Goal: Information Seeking & Learning: Find specific fact

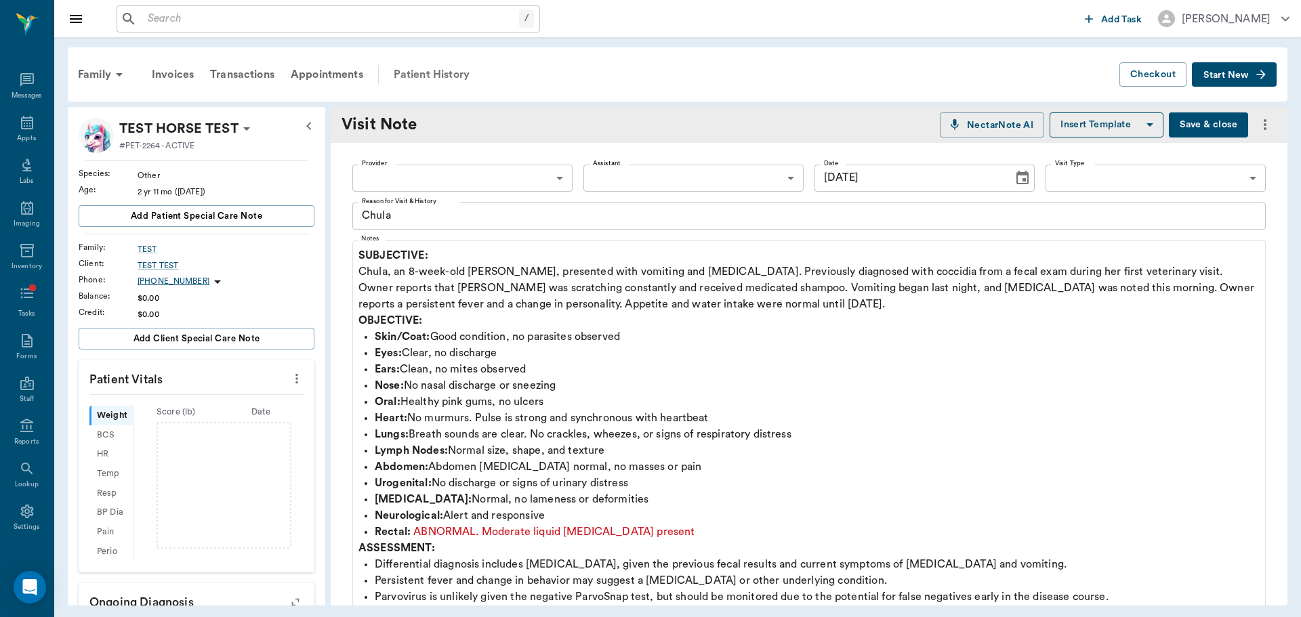
drag, startPoint x: 449, startPoint y: 88, endPoint x: 447, endPoint y: 77, distance: 11.7
click at [449, 88] on div "Patient History" at bounding box center [432, 74] width 92 height 33
click at [458, 75] on div "Patient History" at bounding box center [432, 74] width 92 height 33
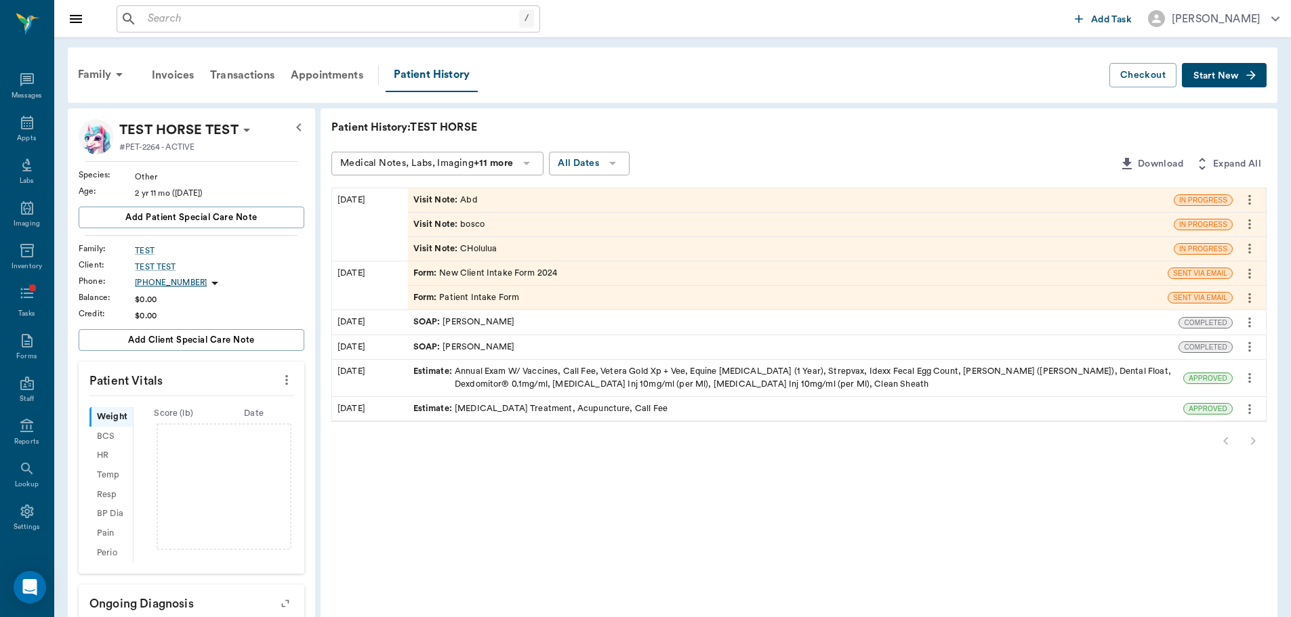
click at [480, 231] on div "Visit Note : bosco" at bounding box center [791, 225] width 766 height 24
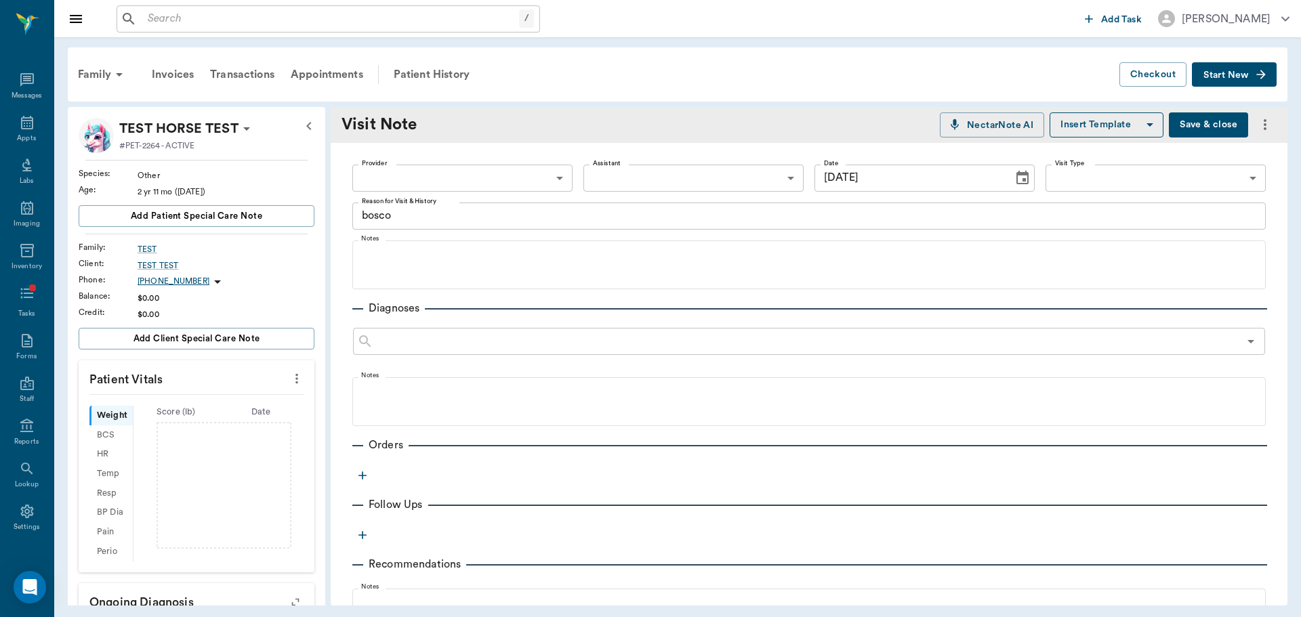
type input "[DATE]"
type textarea "bosco"
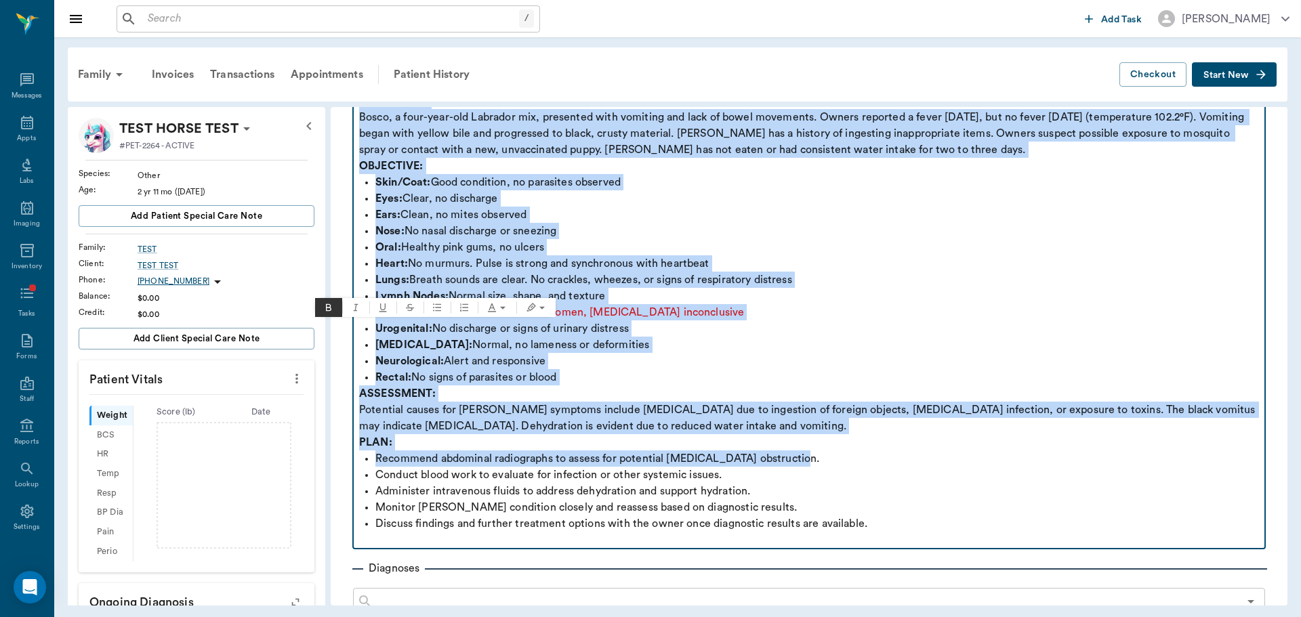
scroll to position [271, 0]
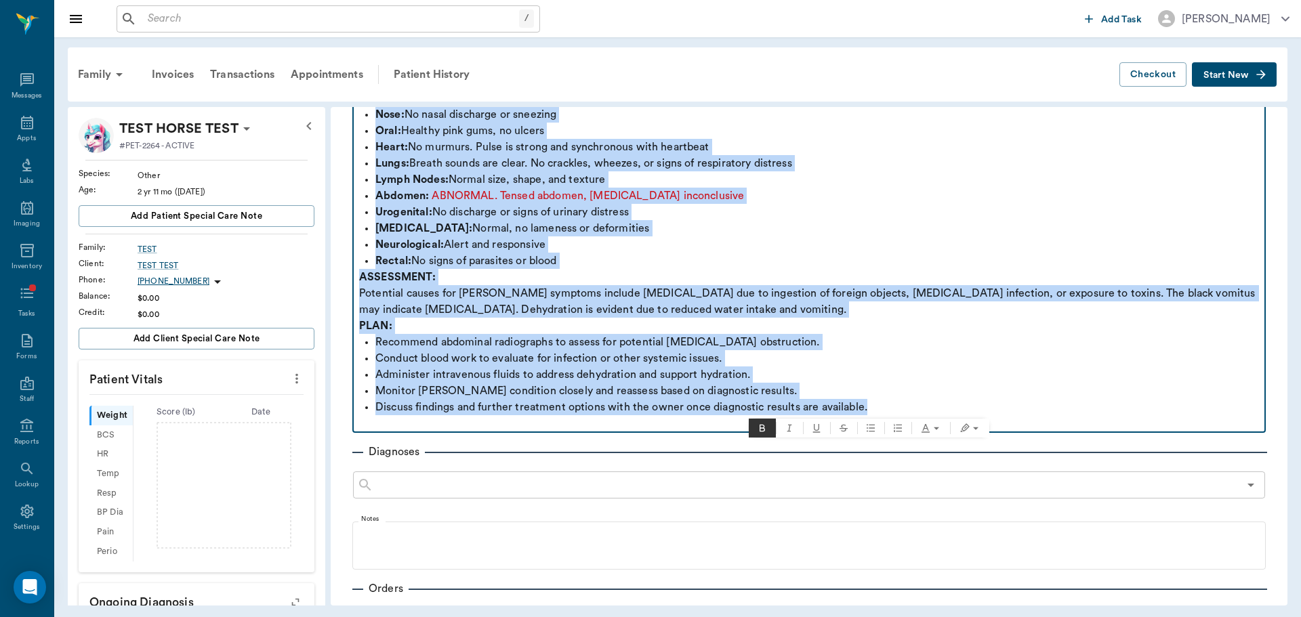
drag, startPoint x: 358, startPoint y: 255, endPoint x: 978, endPoint y: 408, distance: 638.6
click at [978, 408] on div "SUBJECTIVE: Bosco, a four-year-old Labrador mix, presented with vomiting and la…" at bounding box center [809, 203] width 900 height 455
copy div "LOREMIPSUM: Dolor, s amet-cons-adi Elitsedd eiu, temporinc utla etdolore mag al…"
